Goal: Information Seeking & Learning: Learn about a topic

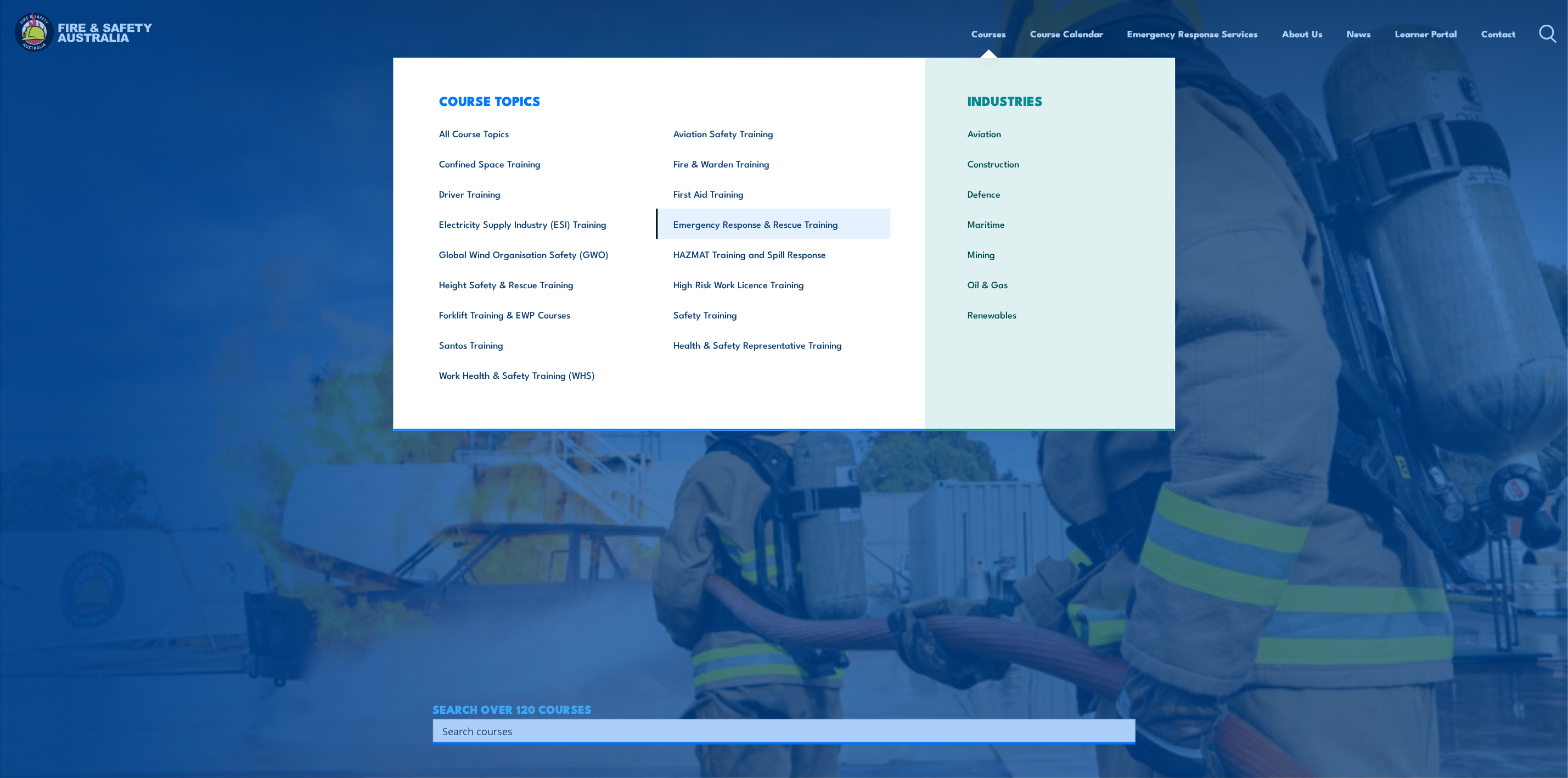
click at [711, 219] on link "Emergency Response & Rescue Training" at bounding box center [773, 224] width 234 height 30
click at [706, 221] on link "Emergency Response & Rescue Training" at bounding box center [773, 224] width 234 height 30
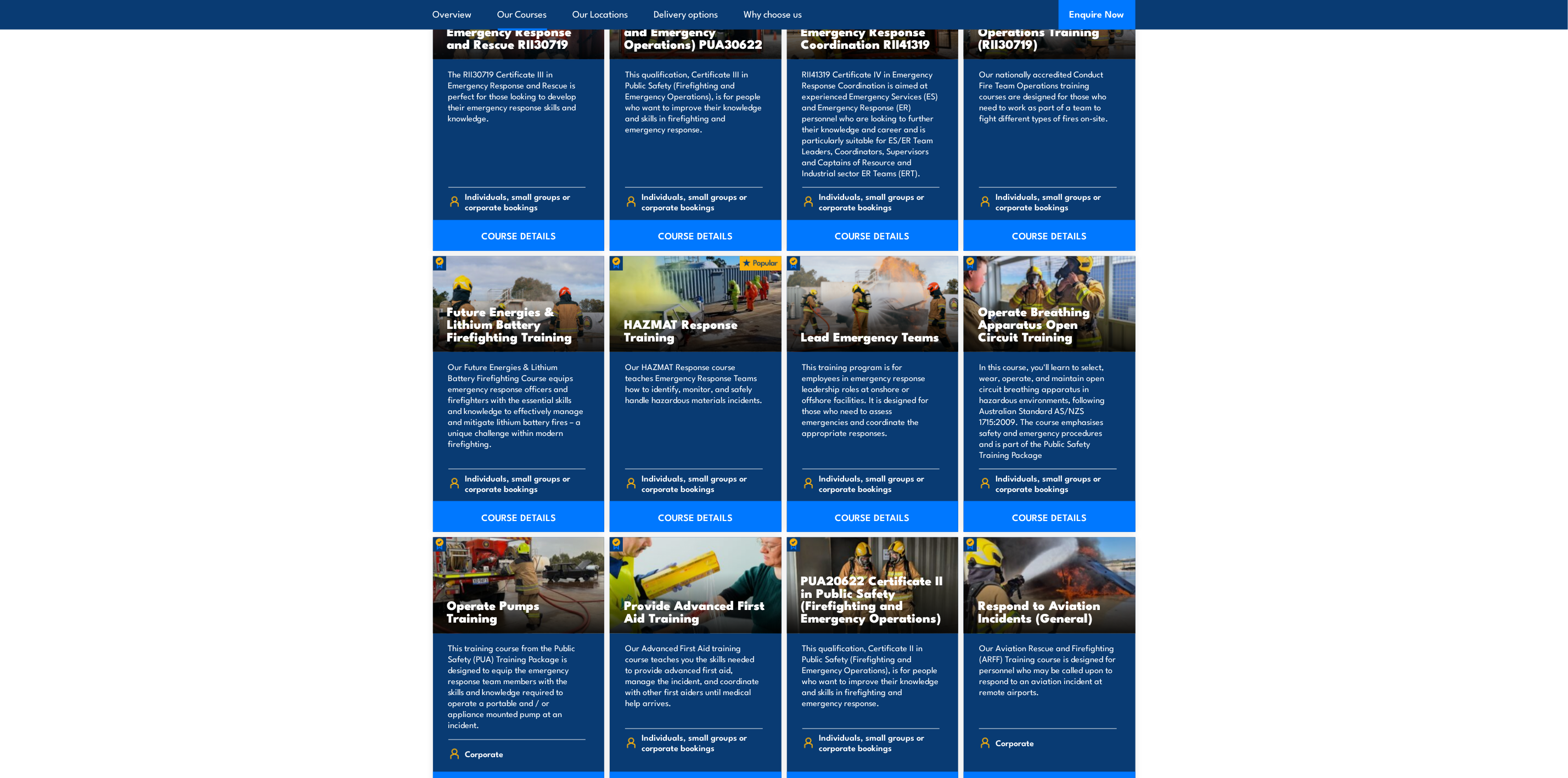
scroll to position [988, 0]
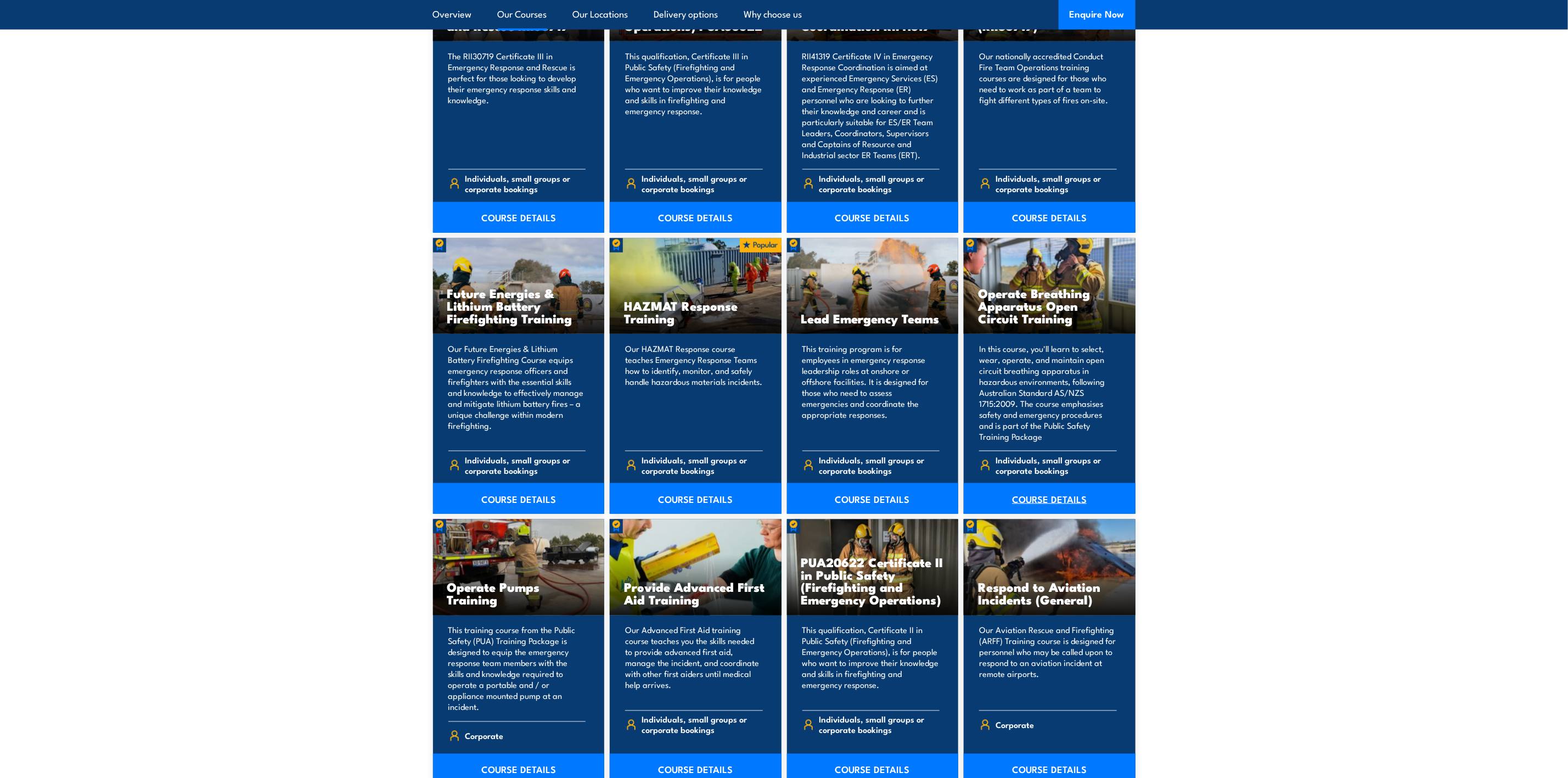
click at [1050, 493] on link "COURSE DETAILS" at bounding box center [1049, 498] width 172 height 30
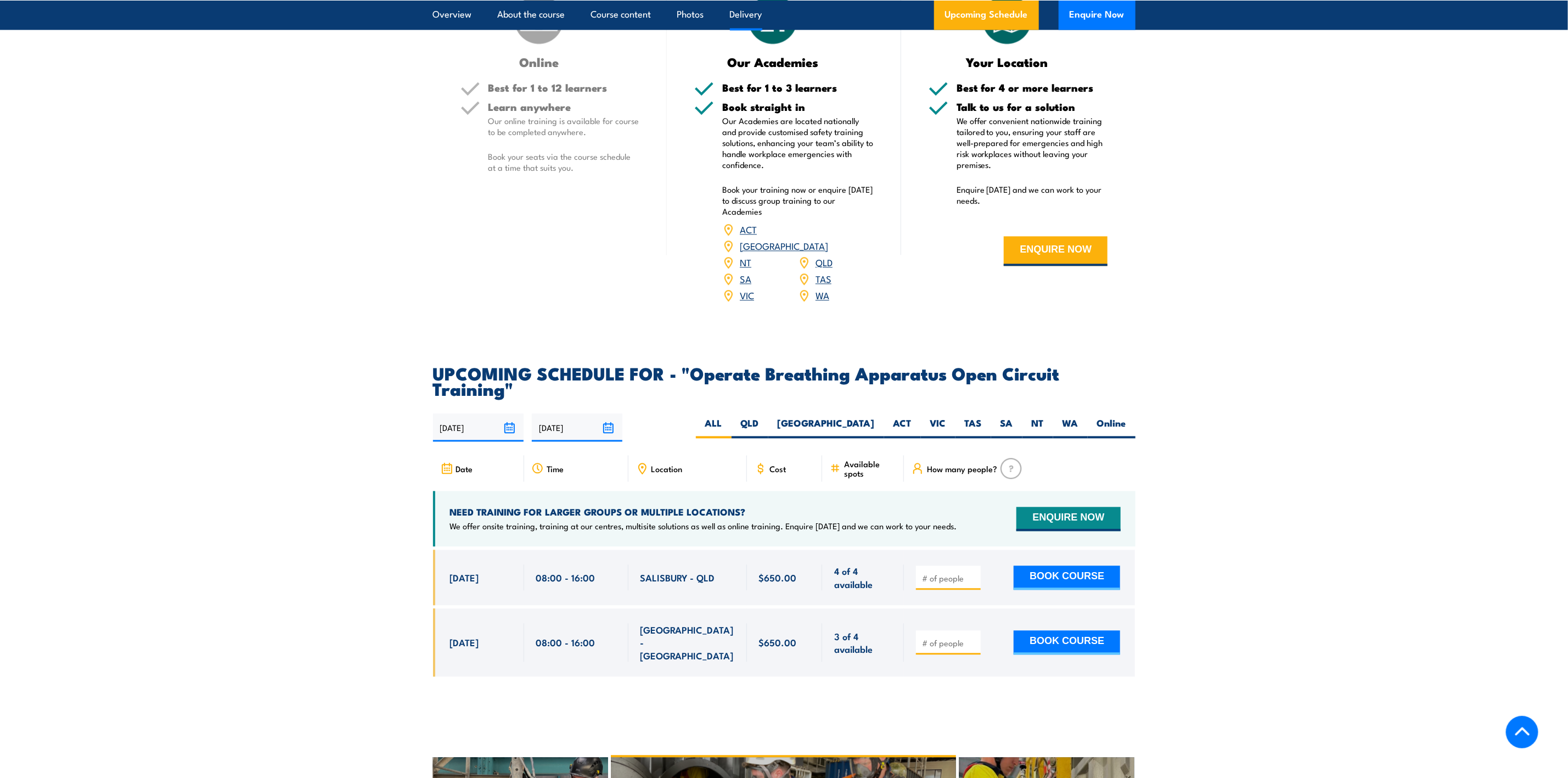
scroll to position [1565, 0]
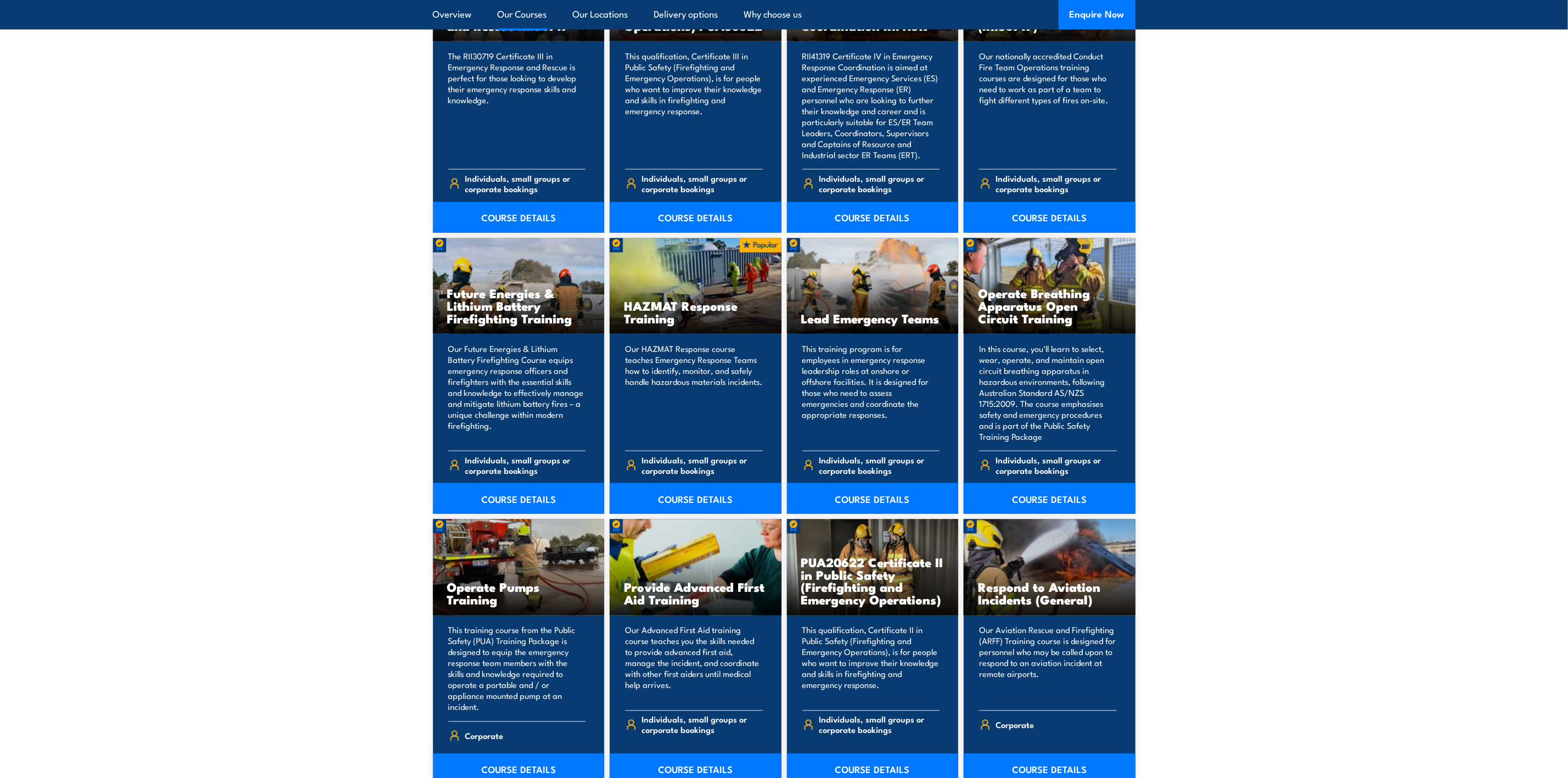
scroll to position [1070, 0]
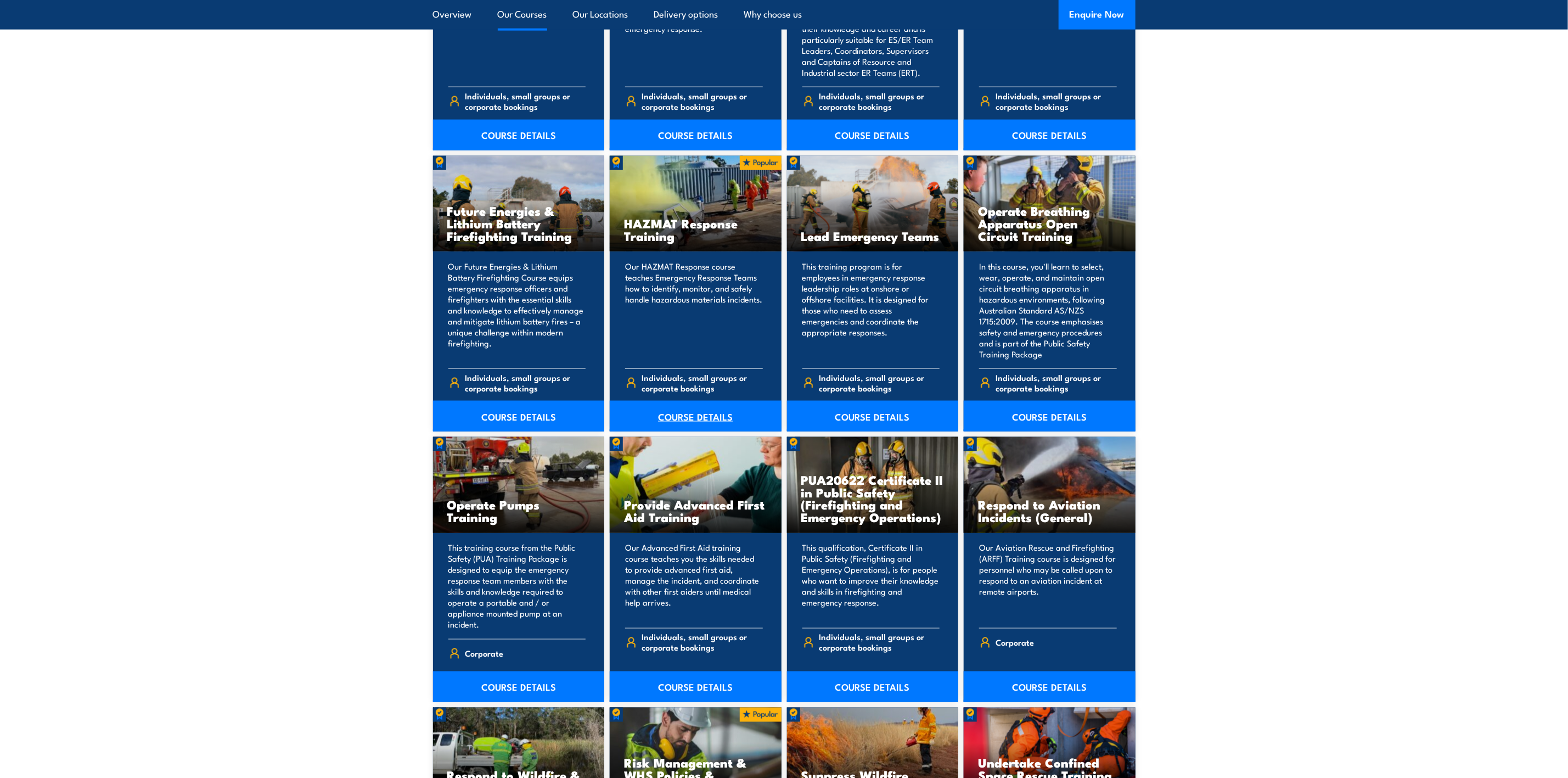
click at [694, 414] on link "COURSE DETAILS" at bounding box center [695, 416] width 172 height 30
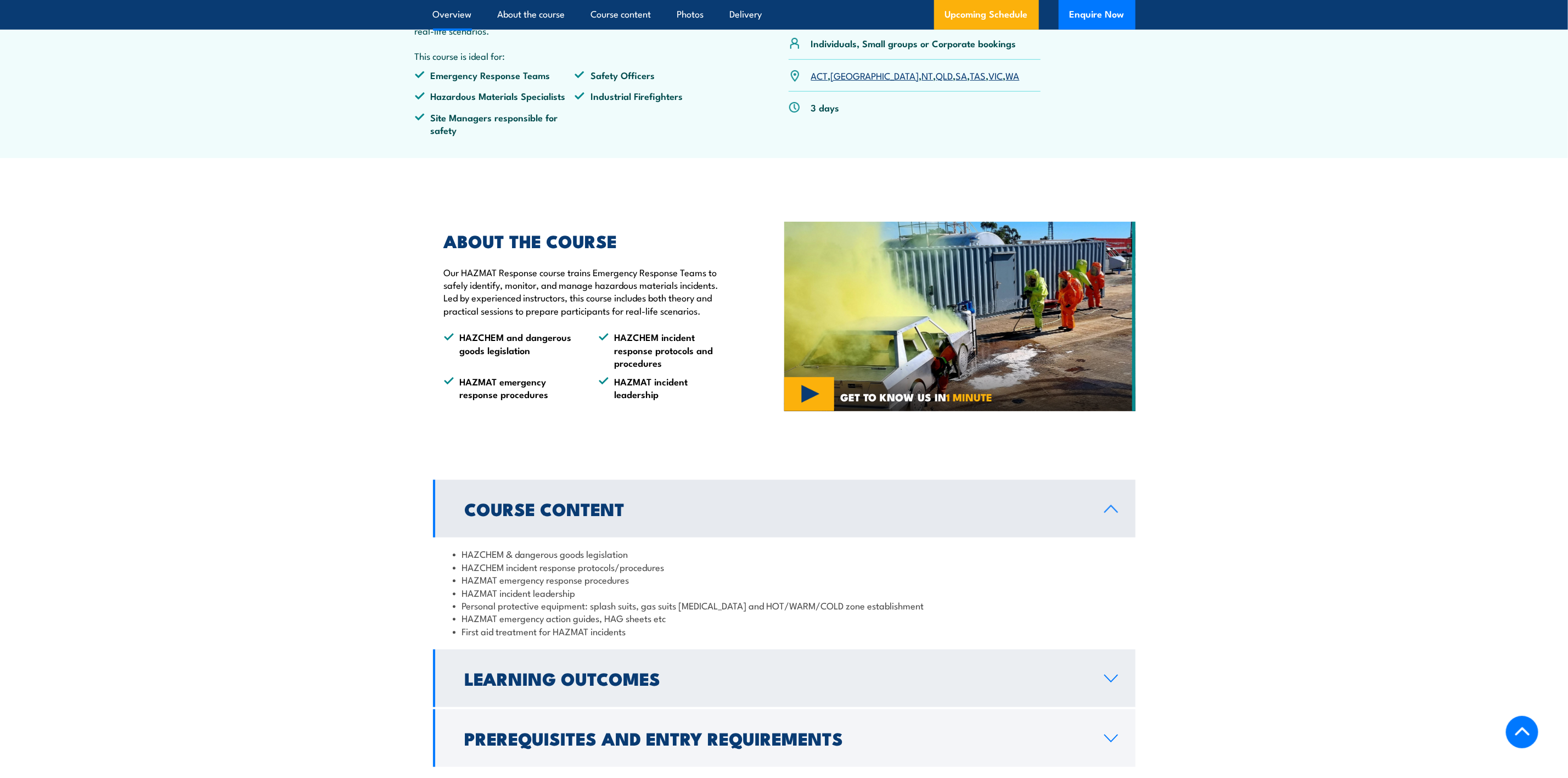
scroll to position [247, 0]
